Goal: Information Seeking & Learning: Compare options

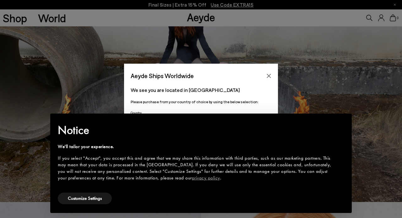
scroll to position [115, 0]
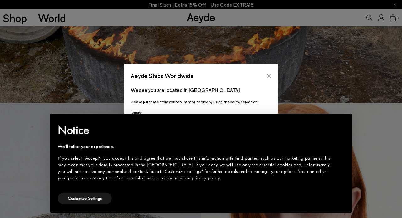
click at [268, 77] on icon "Close" at bounding box center [269, 76] width 4 height 4
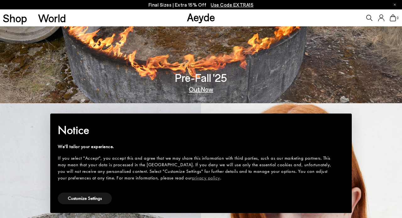
click at [313, 104] on img at bounding box center [301, 207] width 201 height 209
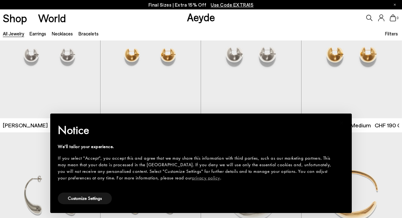
scroll to position [107, 0]
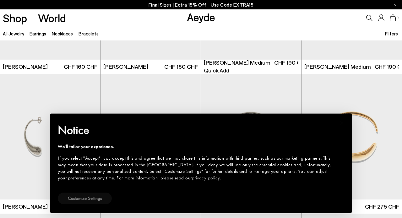
click at [85, 200] on button "Customize Settings" at bounding box center [85, 199] width 54 height 12
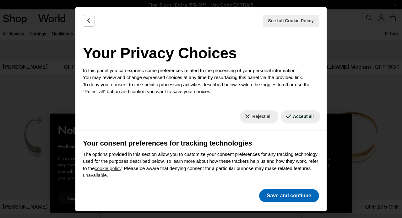
click at [298, 193] on button "Save and continue" at bounding box center [289, 196] width 60 height 13
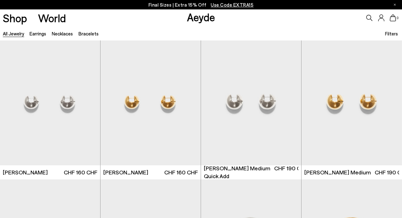
scroll to position [6, 0]
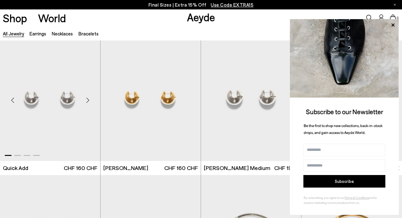
click at [88, 98] on div "Next slide" at bounding box center [87, 100] width 19 height 19
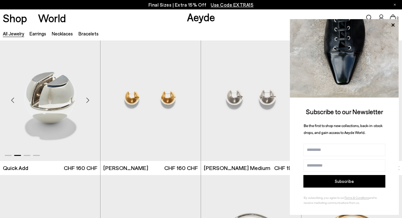
click at [88, 98] on div "Next slide" at bounding box center [87, 100] width 19 height 19
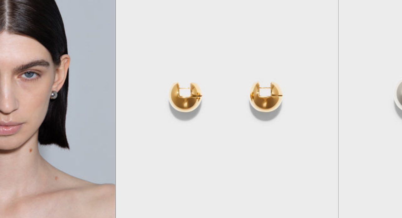
scroll to position [0, 0]
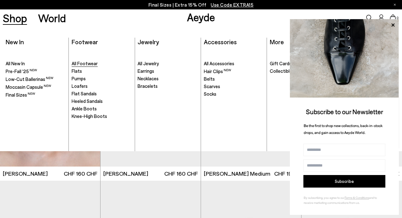
click at [88, 61] on span "All Footwear" at bounding box center [85, 64] width 26 height 6
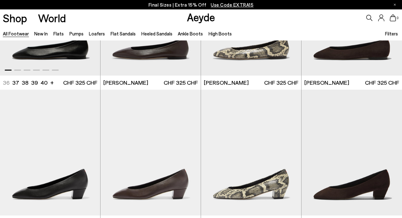
scroll to position [986, 0]
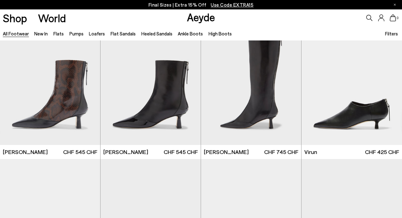
scroll to position [1705, 0]
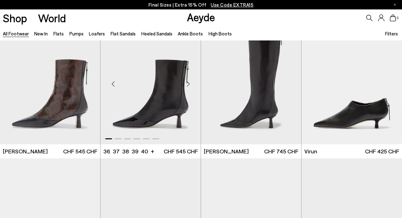
click at [118, 137] on div at bounding box center [151, 138] width 100 height 8
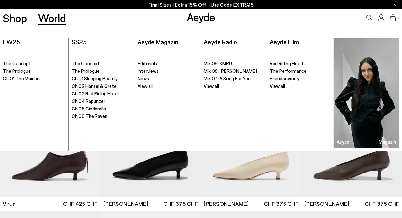
scroll to position [1880, 0]
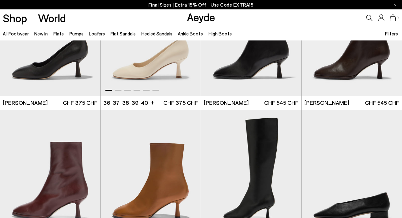
scroll to position [2766, 0]
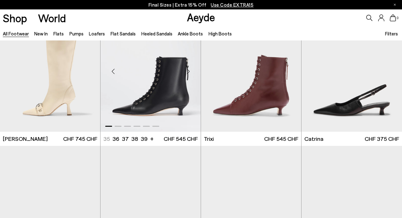
scroll to position [3562, 0]
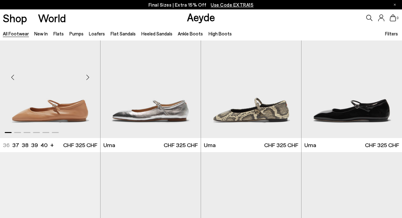
scroll to position [4227, 0]
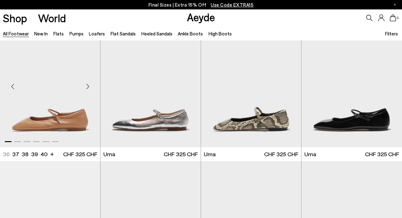
click at [88, 85] on div "Next slide" at bounding box center [87, 86] width 19 height 19
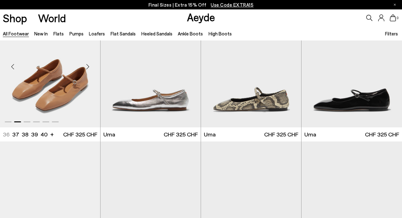
scroll to position [4362, 0]
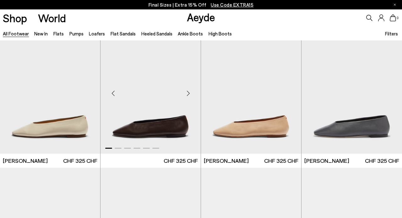
scroll to position [5204, 0]
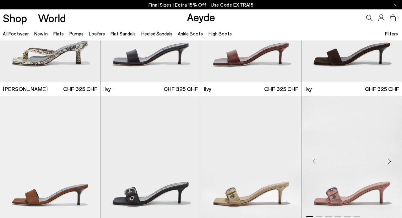
scroll to position [6122, 0]
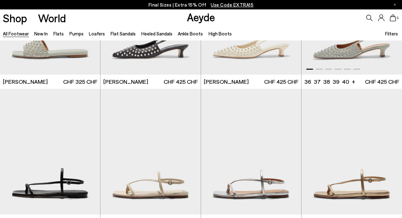
scroll to position [6984, 0]
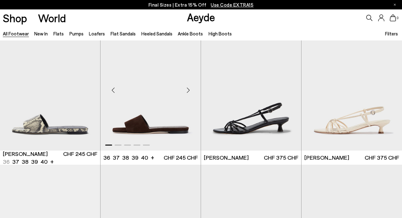
scroll to position [7611, 0]
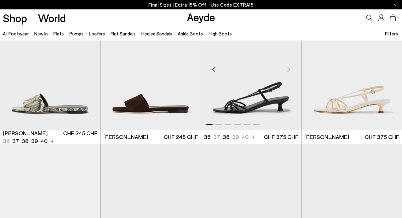
click at [288, 67] on div "Next slide" at bounding box center [288, 69] width 19 height 19
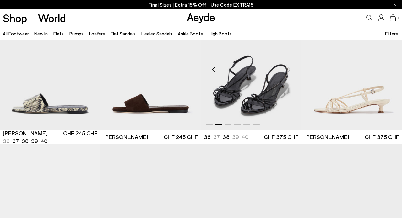
click at [288, 68] on div "Next slide" at bounding box center [288, 69] width 19 height 19
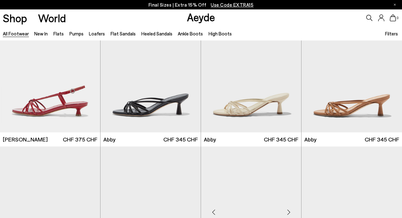
scroll to position [7749, 0]
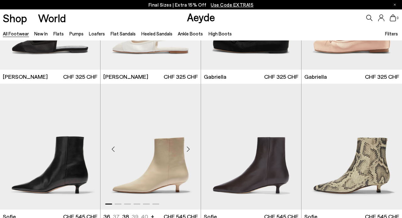
scroll to position [8665, 0]
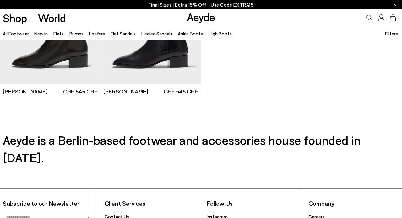
scroll to position [9781, 0]
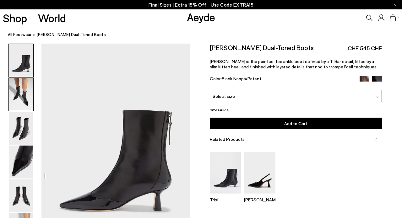
click at [28, 99] on img at bounding box center [21, 94] width 25 height 33
